Goal: Communication & Community: Connect with others

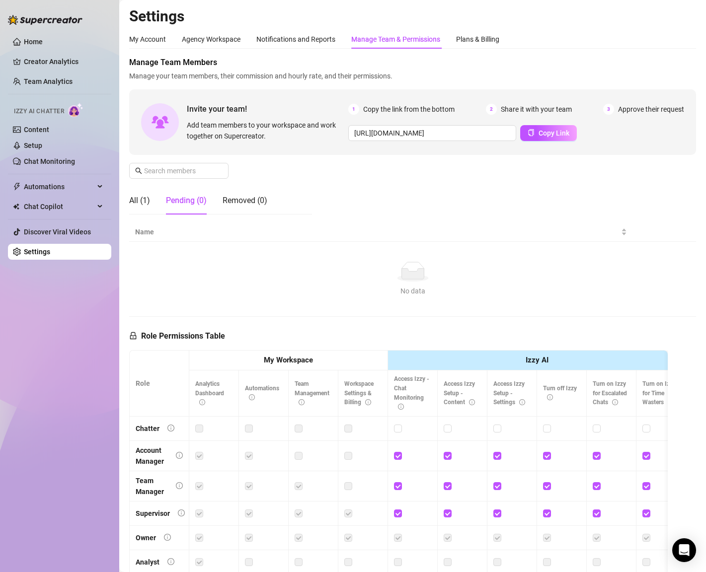
scroll to position [6, 0]
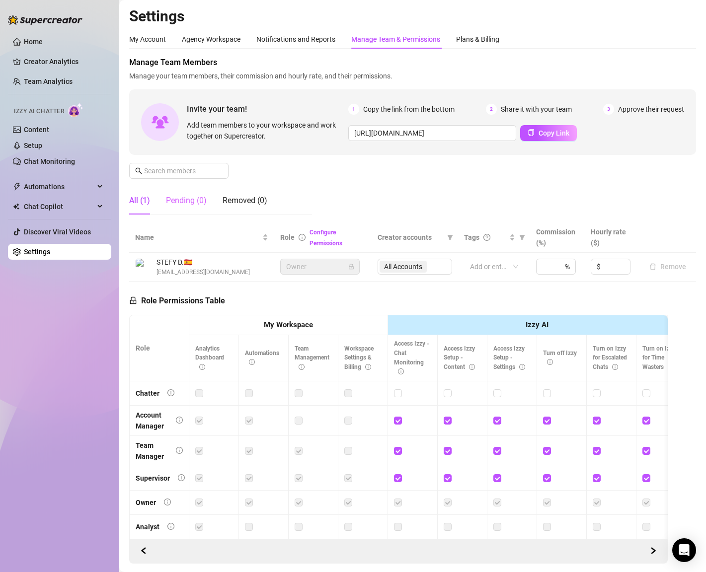
click at [195, 193] on div "Pending (0)" at bounding box center [186, 201] width 41 height 28
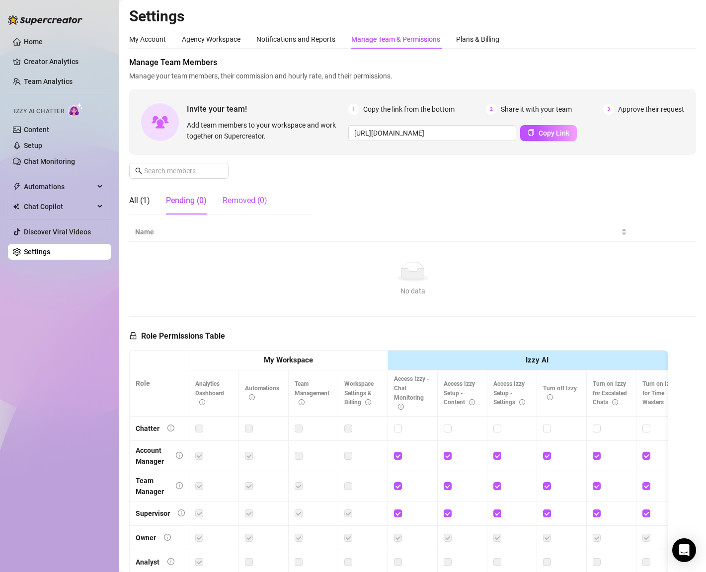
click at [246, 200] on div "Removed (0)" at bounding box center [245, 201] width 45 height 12
click at [195, 199] on div "Pending (0)" at bounding box center [186, 201] width 41 height 12
click at [140, 197] on div "All (1)" at bounding box center [139, 201] width 21 height 12
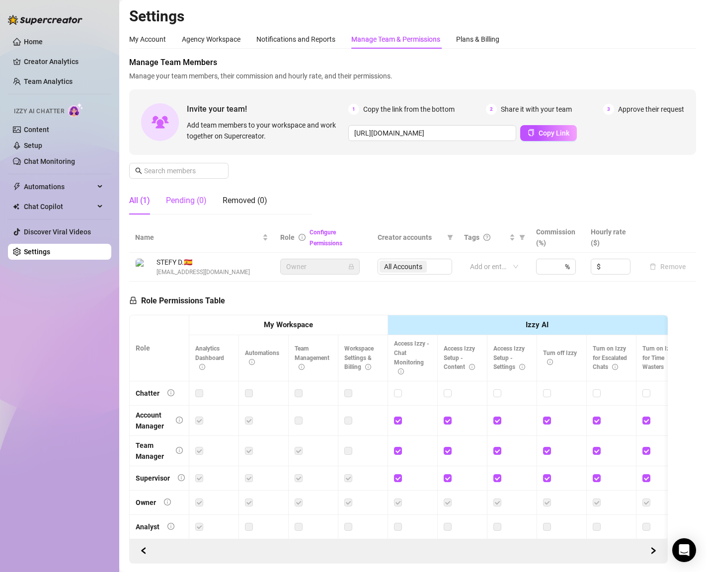
click at [196, 200] on div "Pending (0)" at bounding box center [186, 201] width 41 height 12
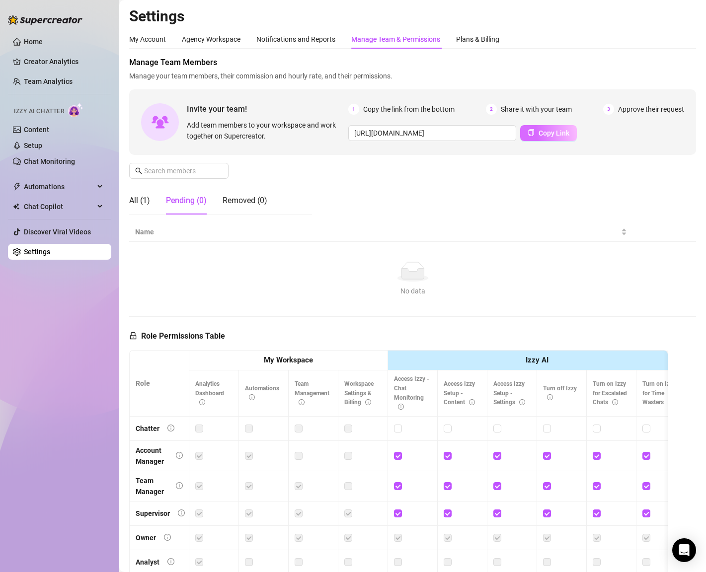
click at [560, 131] on span "Copy Link" at bounding box center [553, 133] width 31 height 8
